Goal: Transaction & Acquisition: Purchase product/service

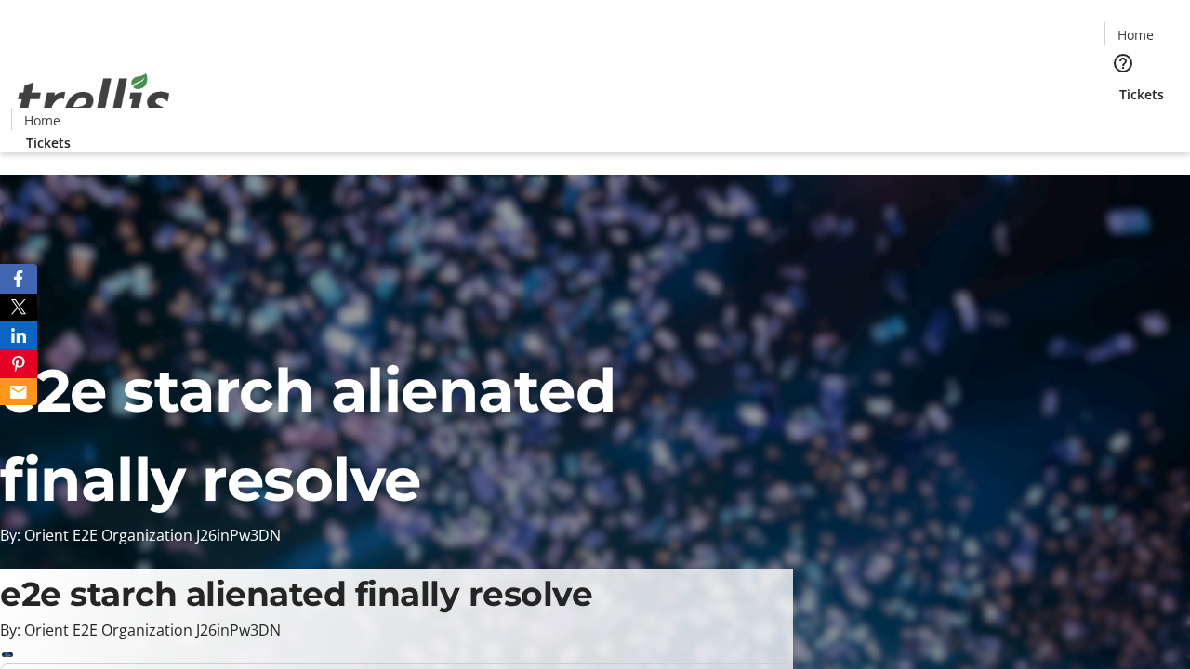
click at [1119, 85] on span "Tickets" at bounding box center [1141, 95] width 45 height 20
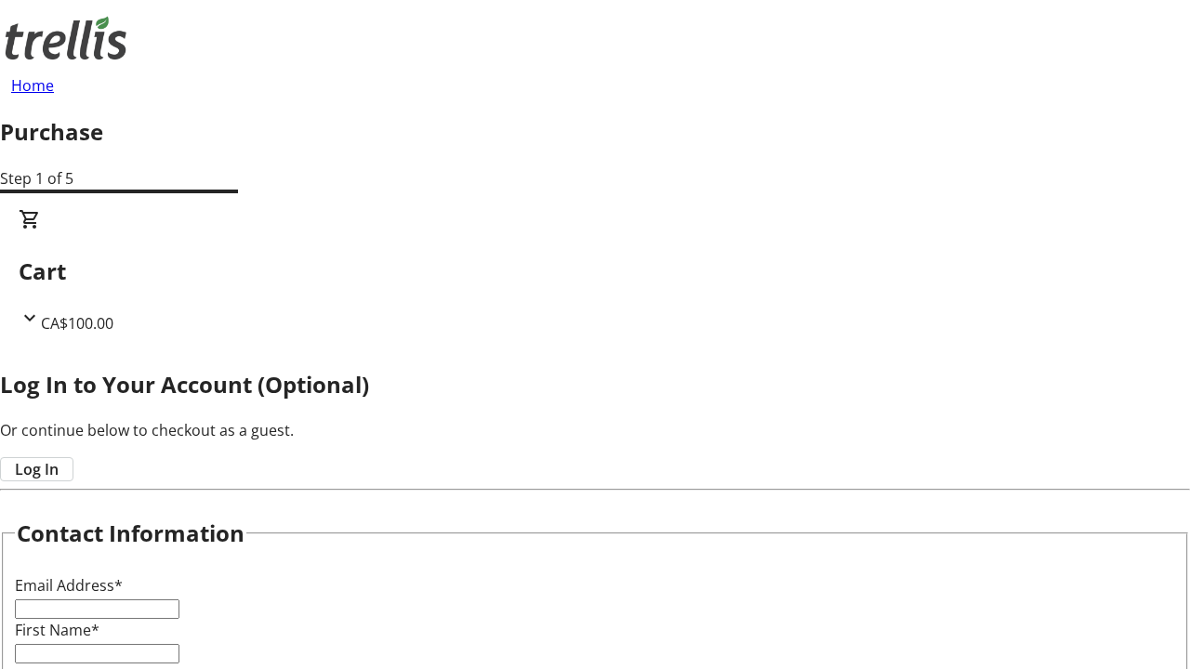
type input "FREE"
type input "[EMAIL_ADDRESS][DOMAIN_NAME]"
type input "Oran"
type input "Schaden"
